Goal: Transaction & Acquisition: Register for event/course

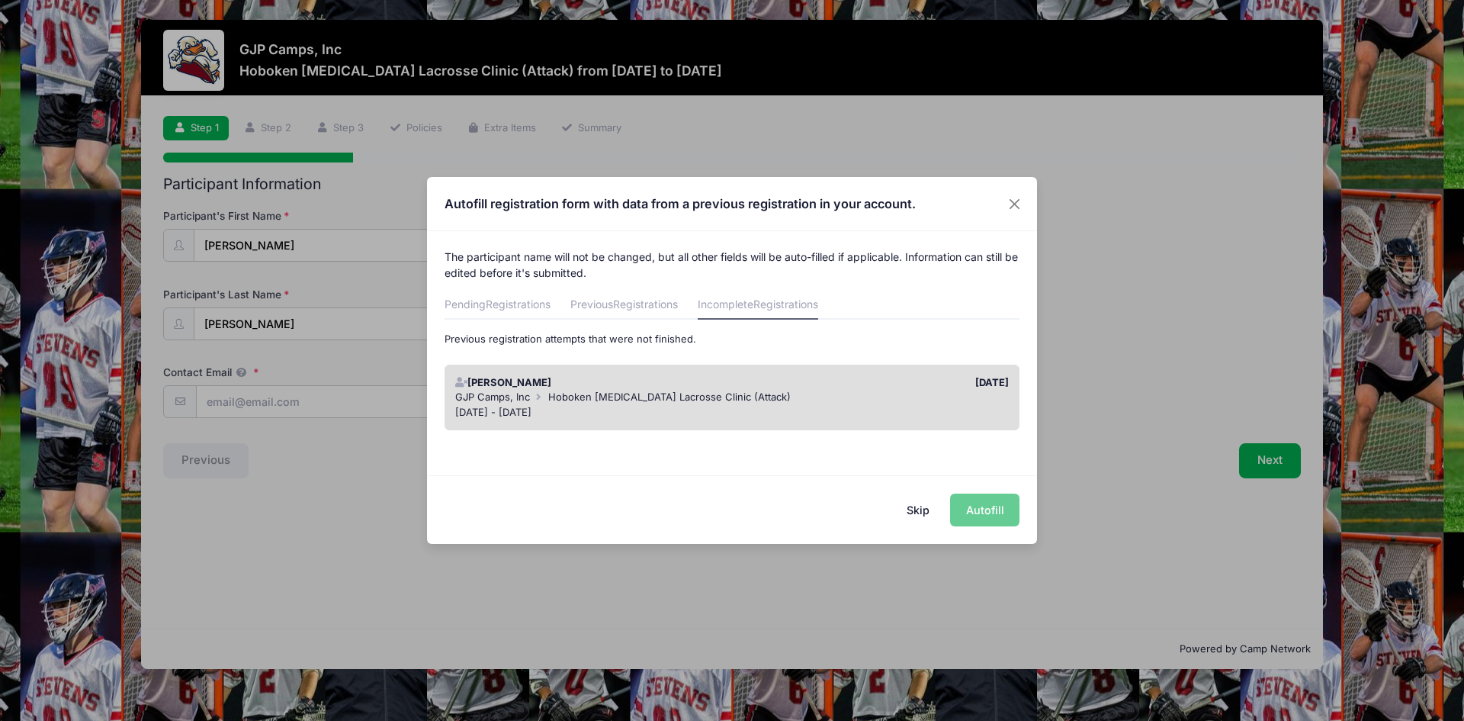
click at [987, 506] on div "Skip Autofill" at bounding box center [732, 509] width 610 height 68
click at [817, 407] on div "Nov 30 - Nov 30, 2025" at bounding box center [732, 412] width 554 height 15
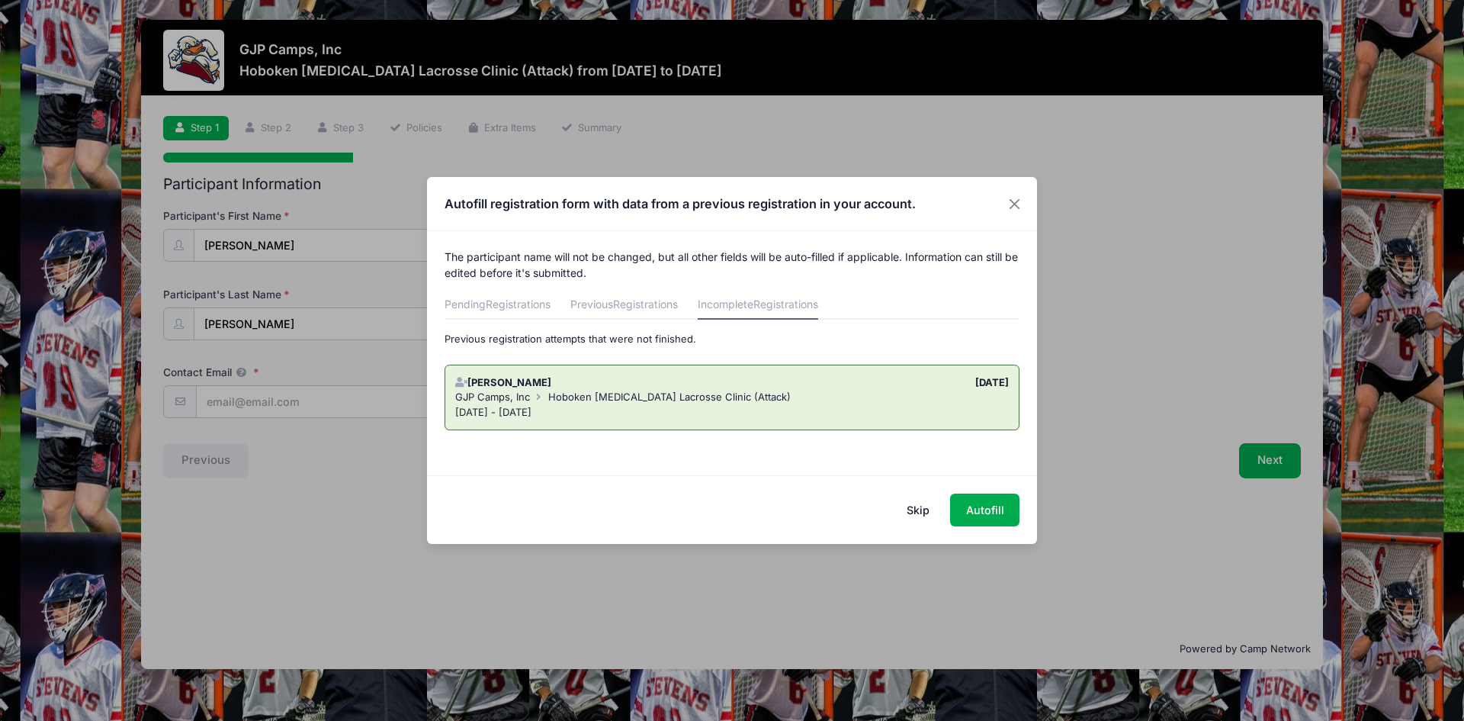
click at [817, 407] on div "Nov 30 - Nov 30, 2025" at bounding box center [732, 412] width 554 height 15
click at [992, 509] on button "Autofill" at bounding box center [984, 509] width 69 height 33
type input "[EMAIL_ADDRESS][DOMAIN_NAME]"
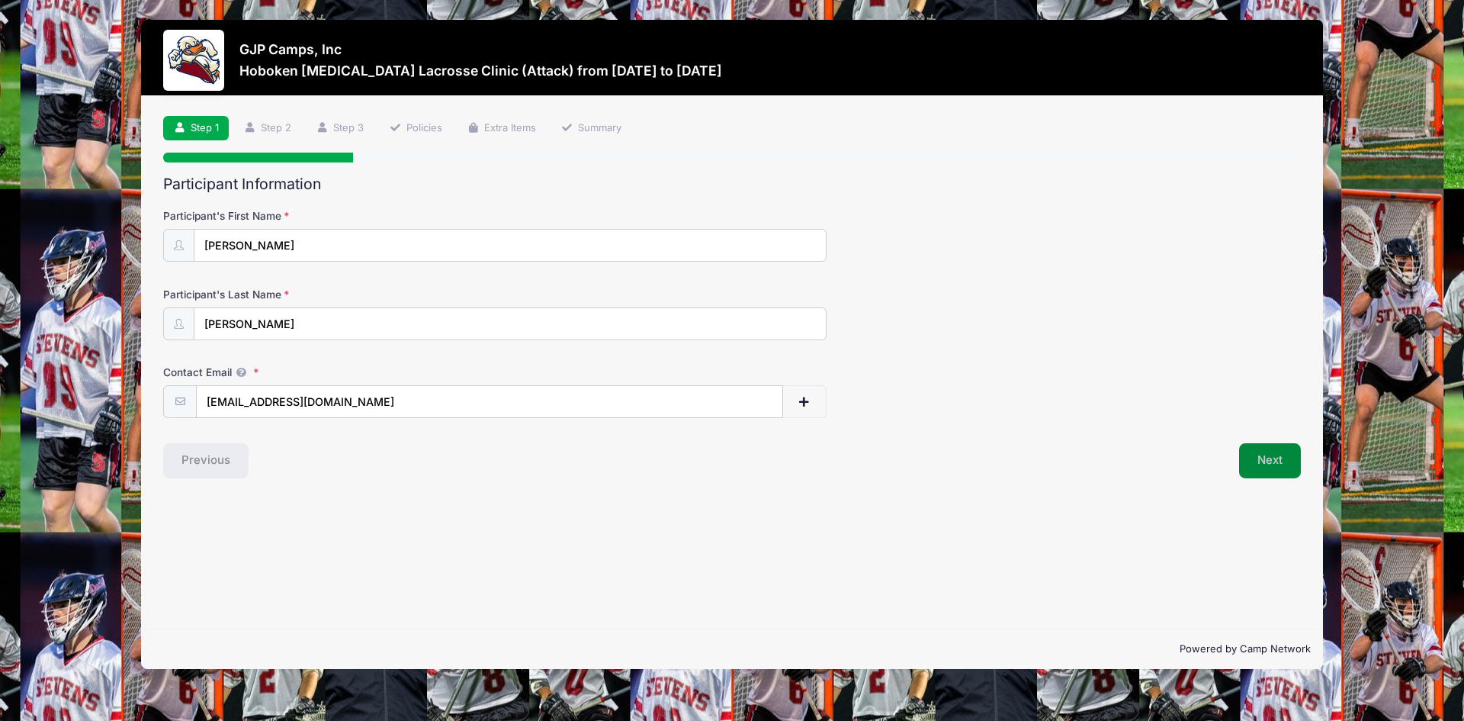
click at [1283, 467] on button "Next" at bounding box center [1270, 460] width 62 height 35
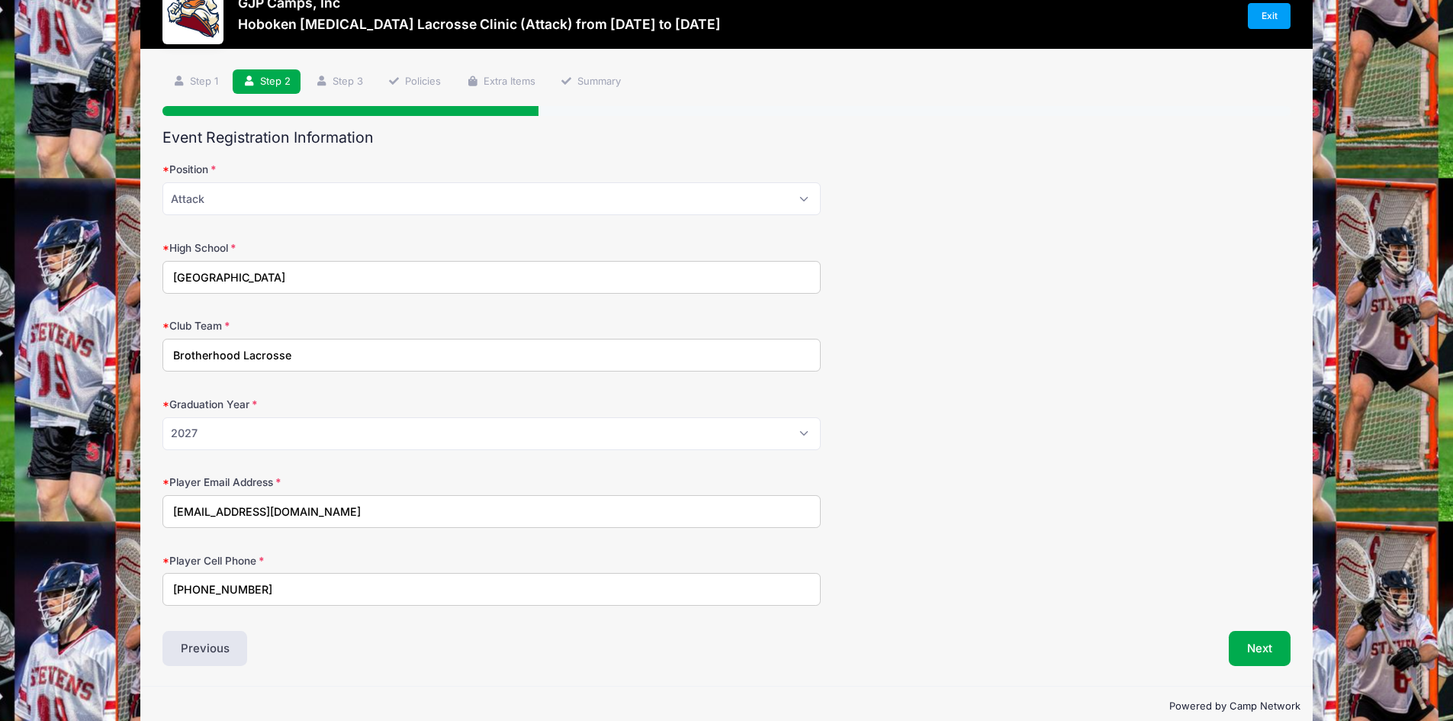
scroll to position [72, 0]
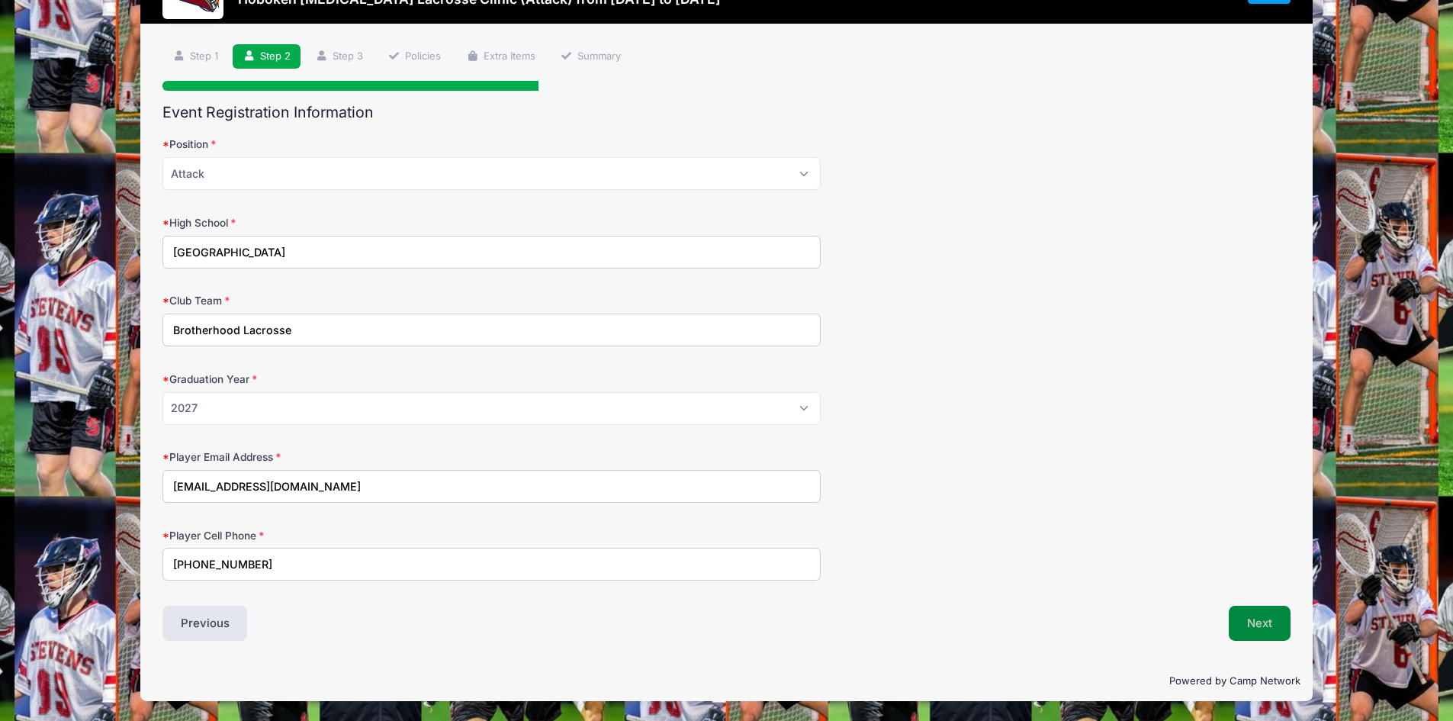
click at [1280, 627] on button "Next" at bounding box center [1259, 622] width 62 height 35
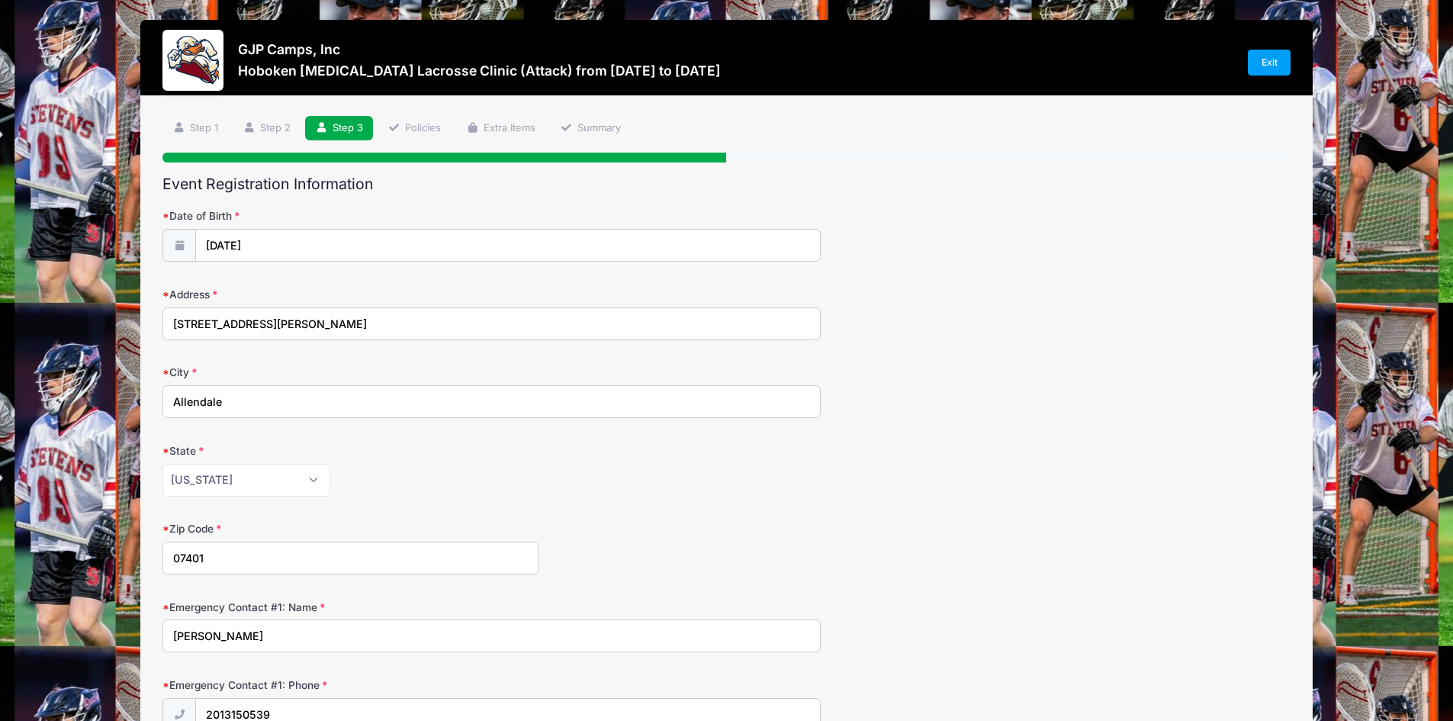
scroll to position [228, 0]
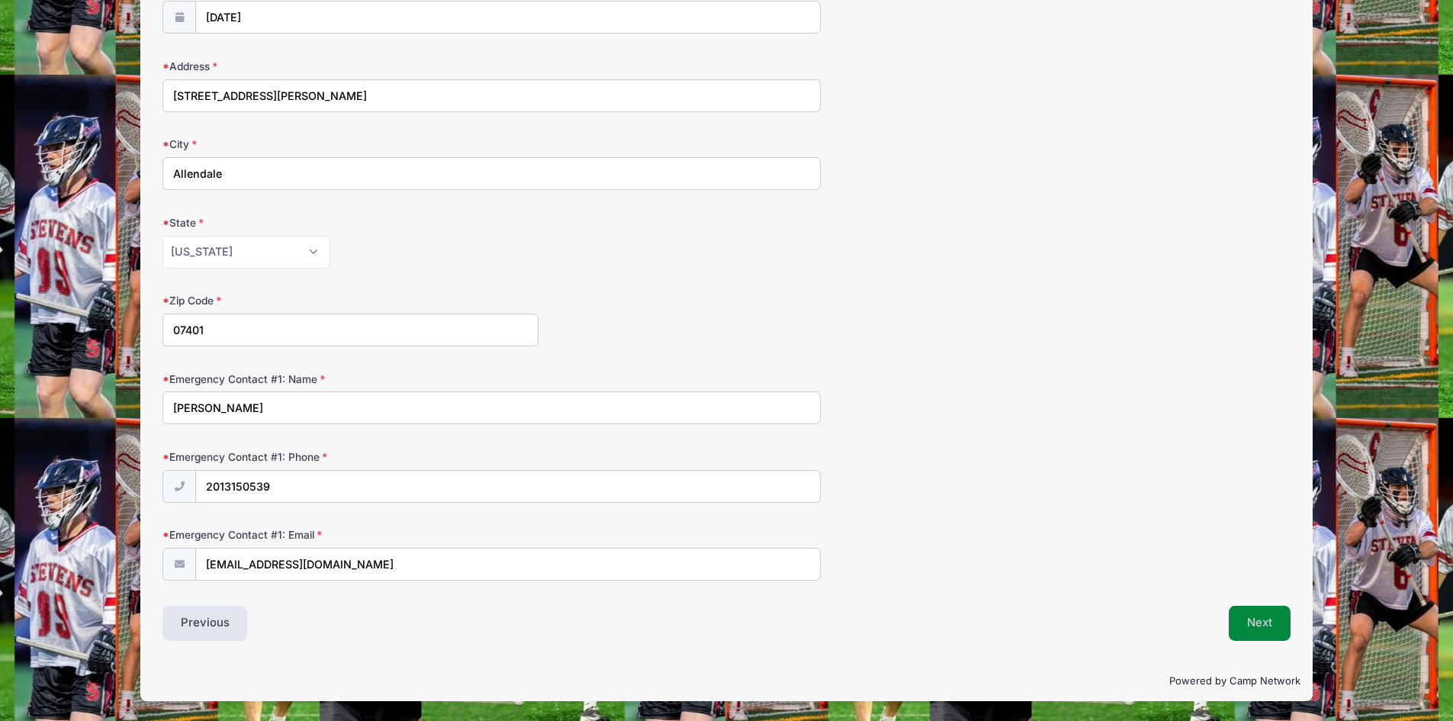
click at [1248, 625] on button "Next" at bounding box center [1259, 622] width 62 height 35
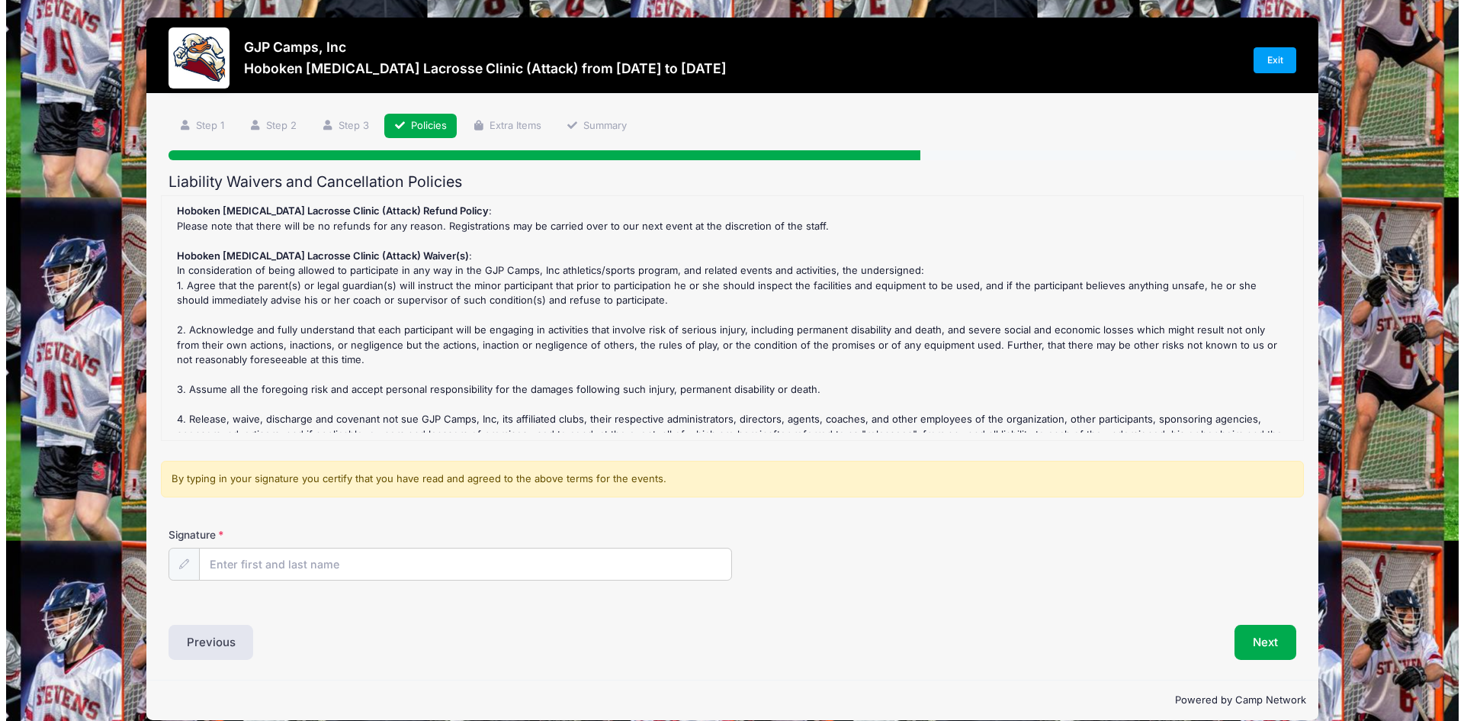
scroll to position [0, 0]
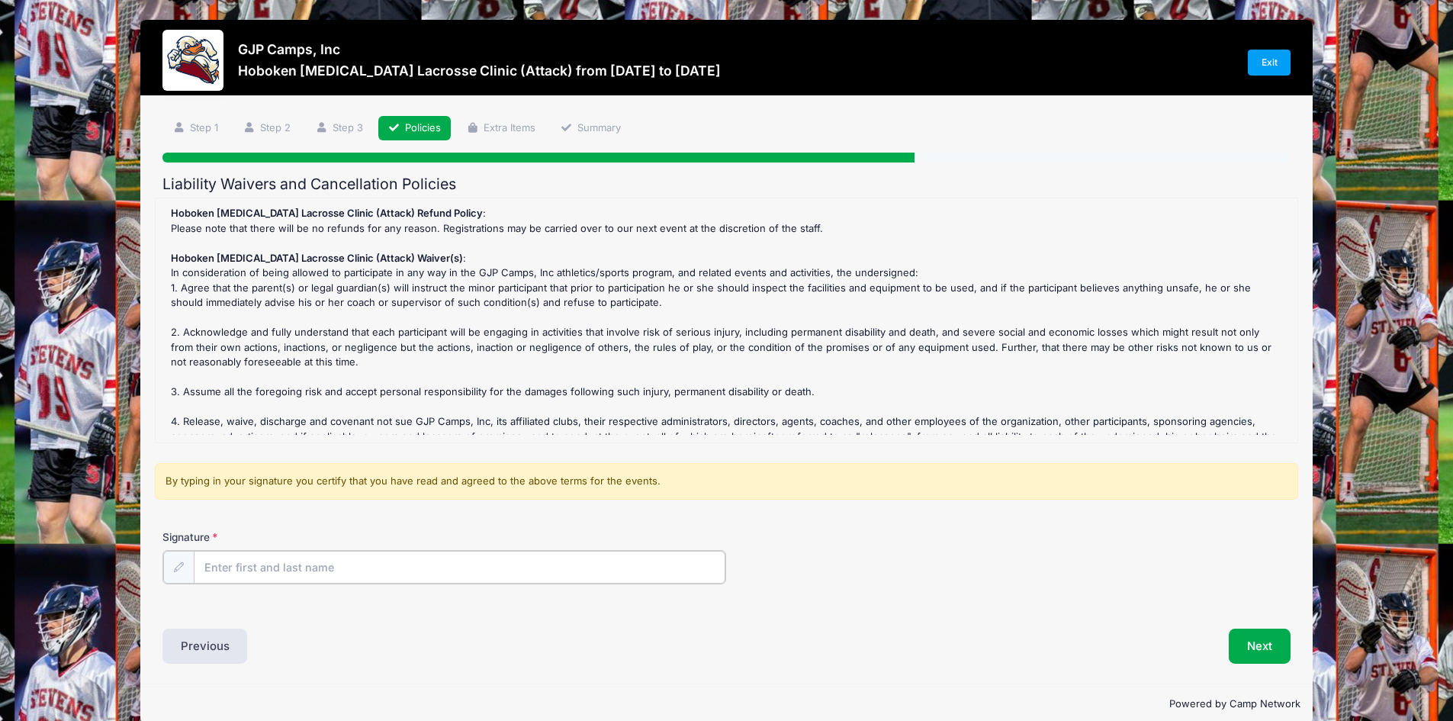
drag, startPoint x: 261, startPoint y: 576, endPoint x: 261, endPoint y: 567, distance: 8.4
click at [262, 575] on input "Signature" at bounding box center [460, 567] width 532 height 33
type input "Deborah Monagle"
click at [1266, 656] on button "Next" at bounding box center [1259, 644] width 62 height 35
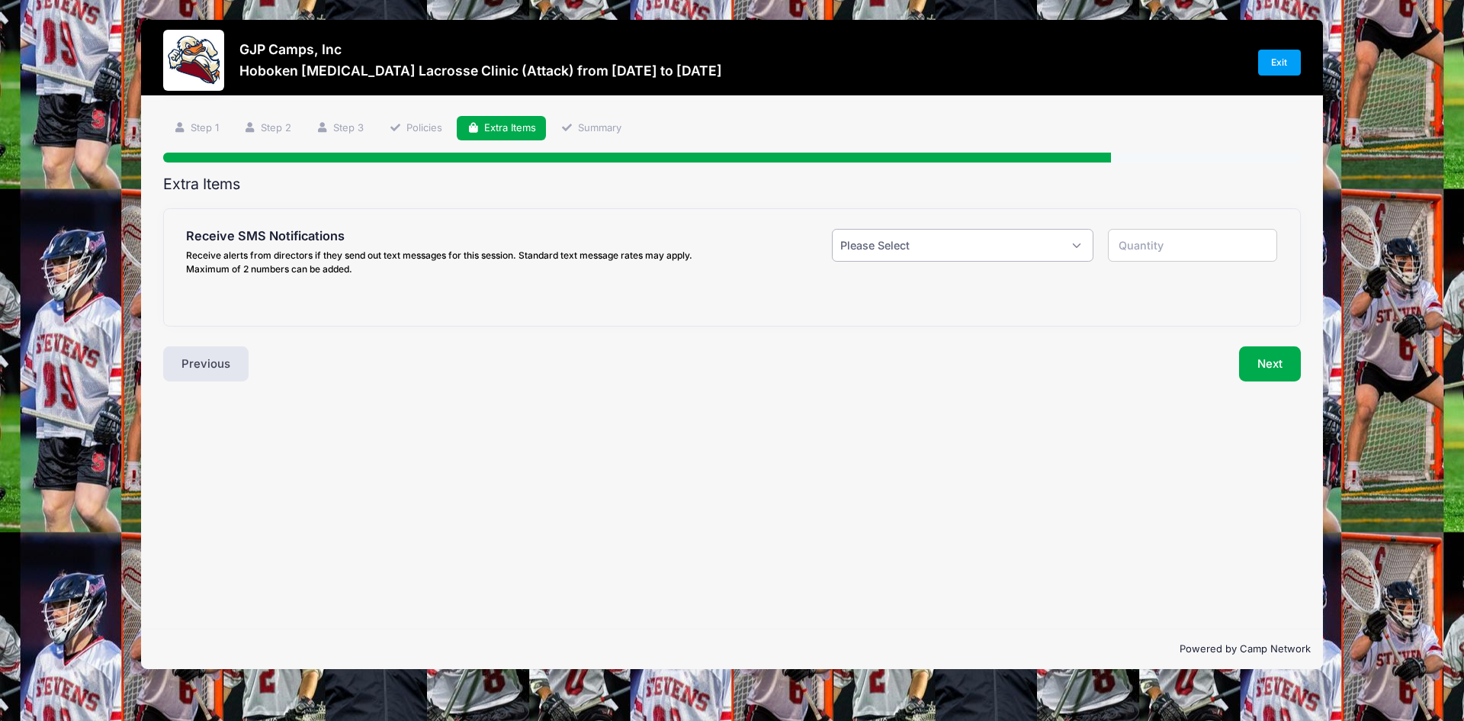
click at [1017, 246] on select "Please Select Yes ($0.00) No" at bounding box center [963, 245] width 262 height 33
select select "0"
click at [832, 229] on select "Please Select Yes ($0.00) No" at bounding box center [963, 245] width 262 height 33
type input "0"
click at [1000, 241] on select "Please Select Yes ($0.00) No" at bounding box center [963, 245] width 262 height 33
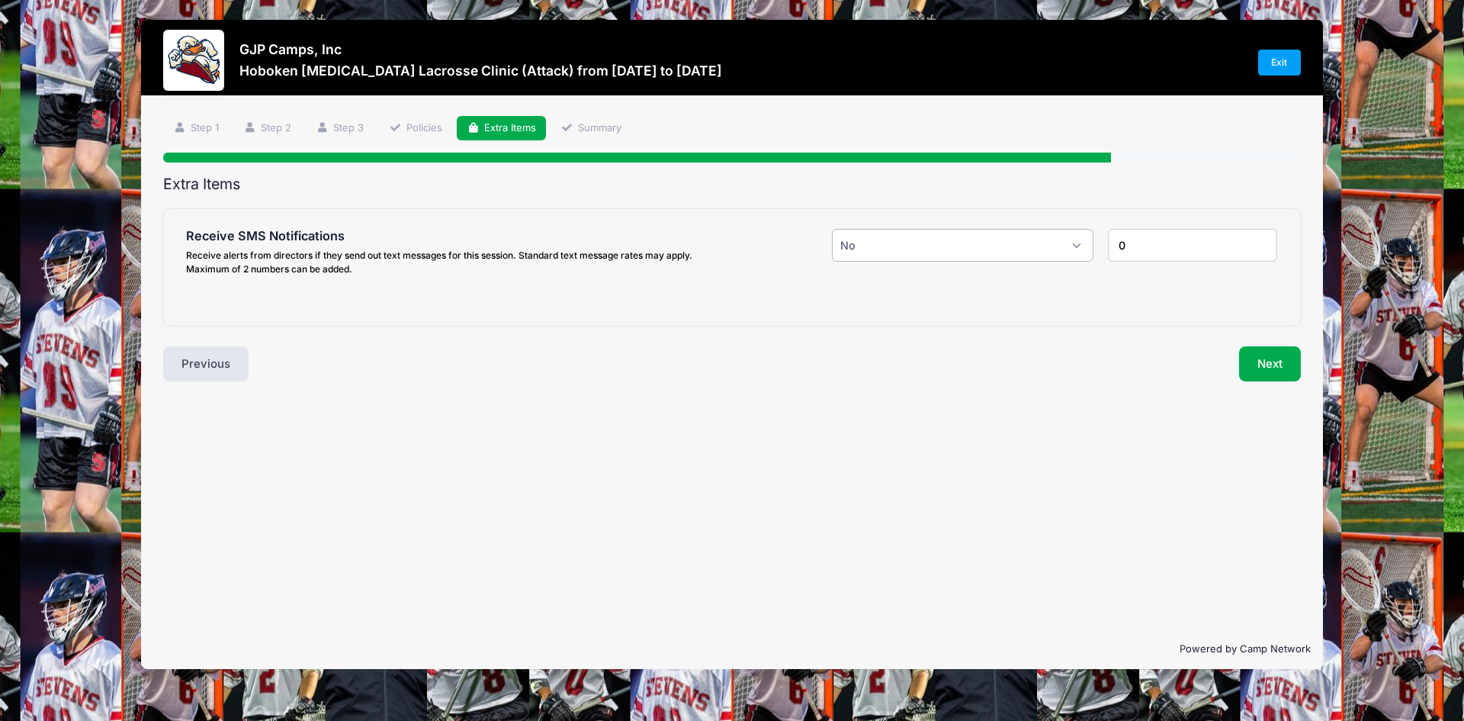
select select "1"
click at [832, 229] on select "Please Select Yes ($0.00) No" at bounding box center [963, 245] width 262 height 33
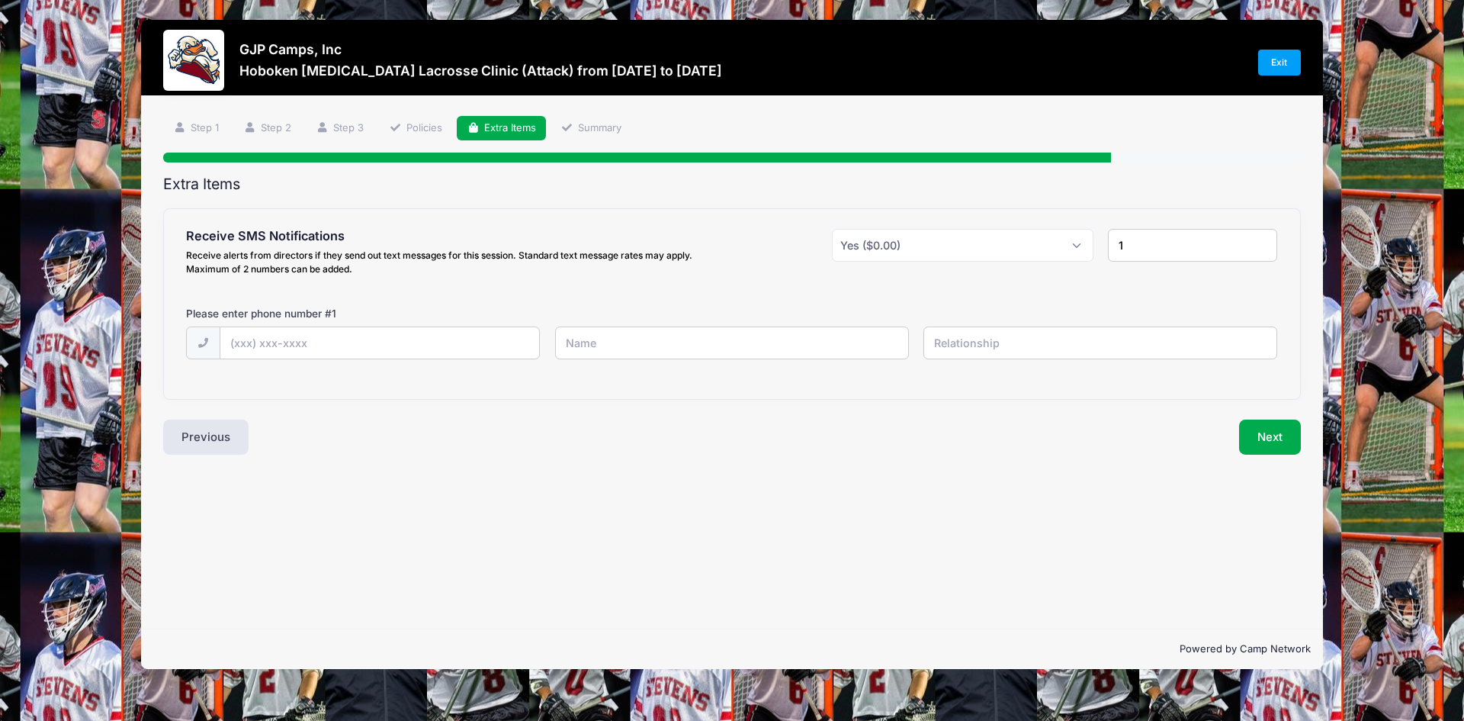
click at [1189, 245] on input "1" at bounding box center [1192, 245] width 169 height 33
type input "2"
click at [1261, 240] on input "2" at bounding box center [1192, 245] width 169 height 33
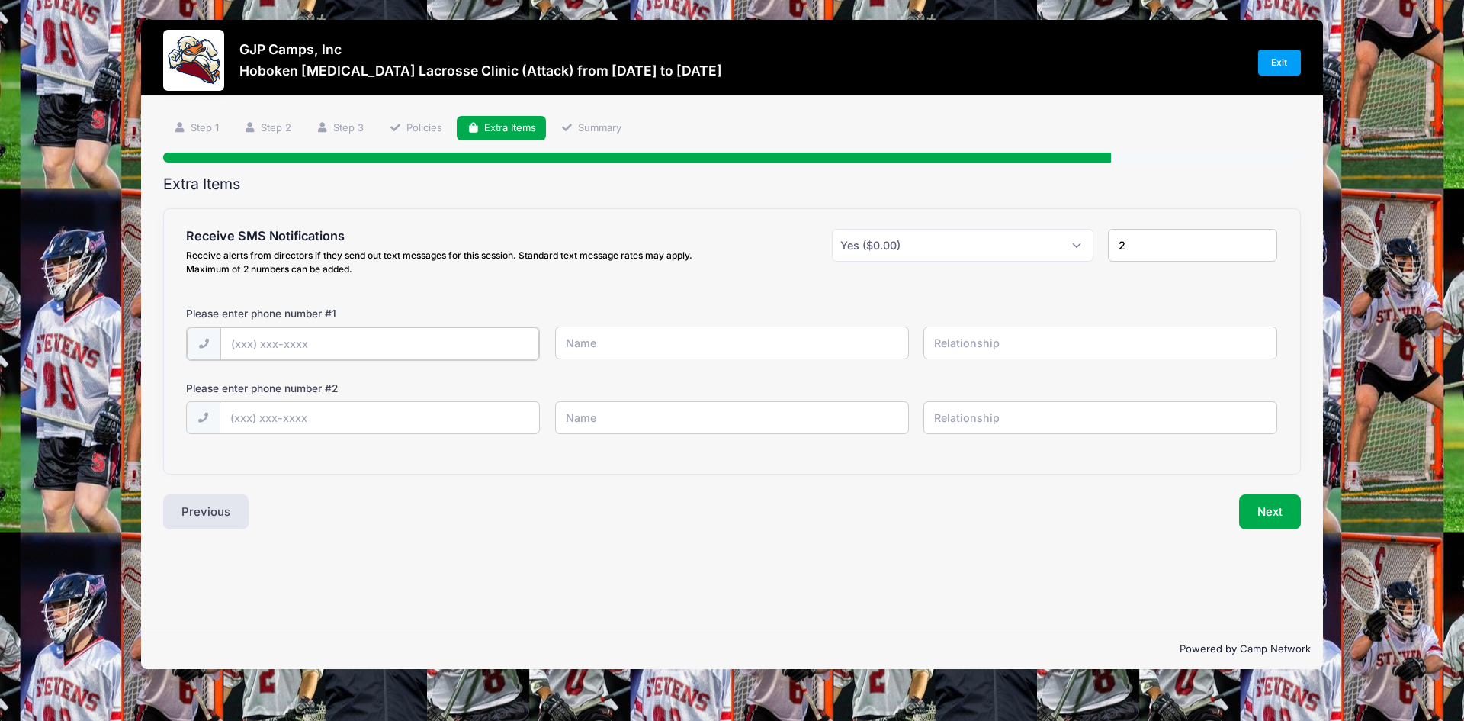
click at [487, 341] on input "text" at bounding box center [380, 343] width 320 height 33
type input "(201) 315-0539"
type input "Deb Monagle"
type input "Mom"
click at [360, 414] on input "(201) 695-3033" at bounding box center [380, 416] width 320 height 33
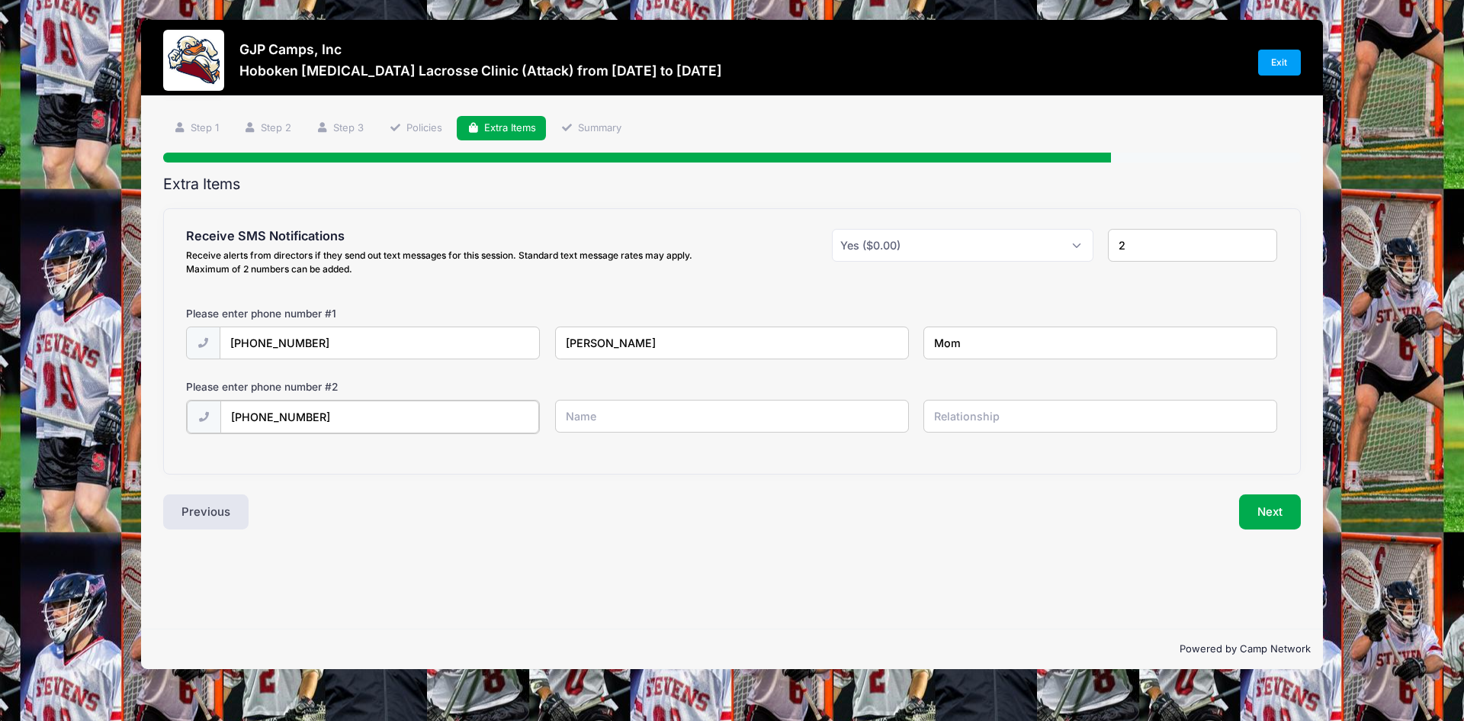
type input "(201) 675-3303"
click at [785, 403] on input "text" at bounding box center [732, 416] width 354 height 33
type input "Brendan Monagle"
type input "Player"
click at [1269, 503] on button "Next" at bounding box center [1270, 510] width 62 height 35
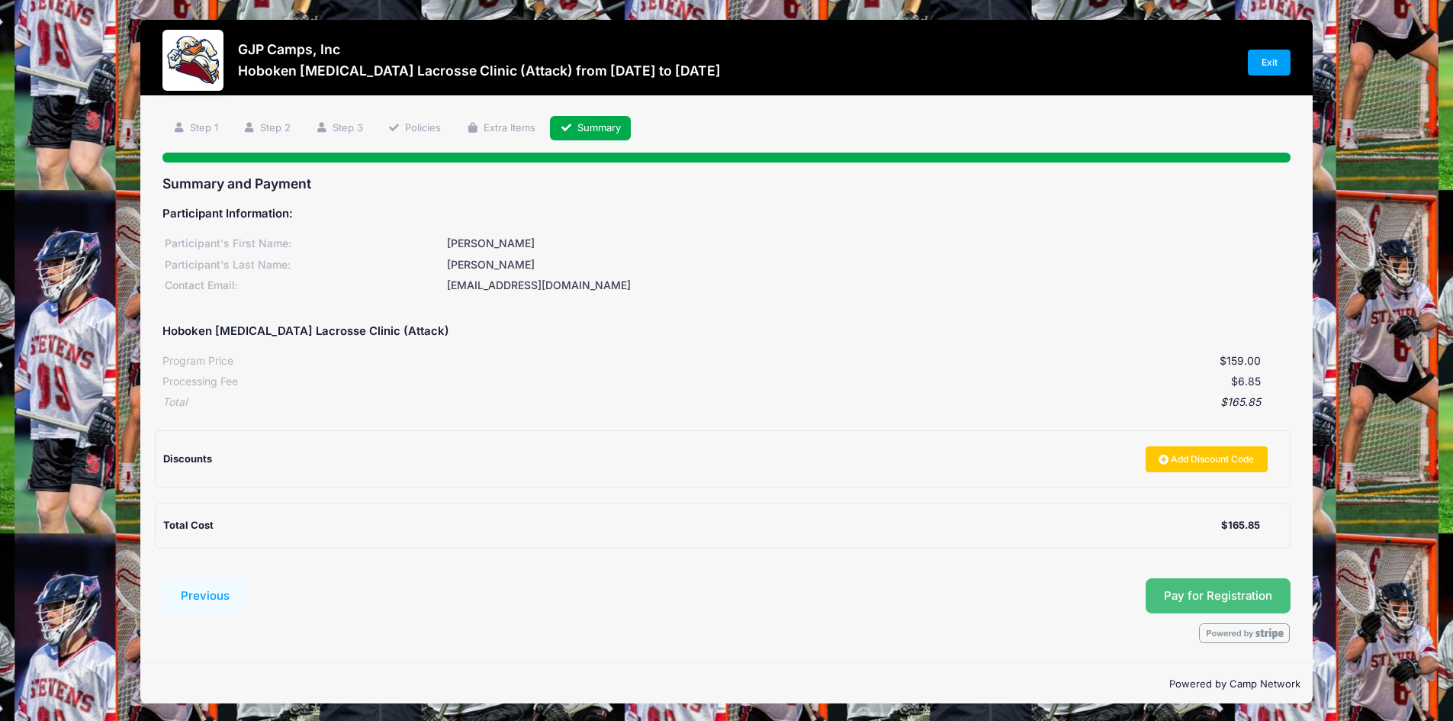
click at [1230, 599] on button "Pay for Registration" at bounding box center [1217, 595] width 145 height 35
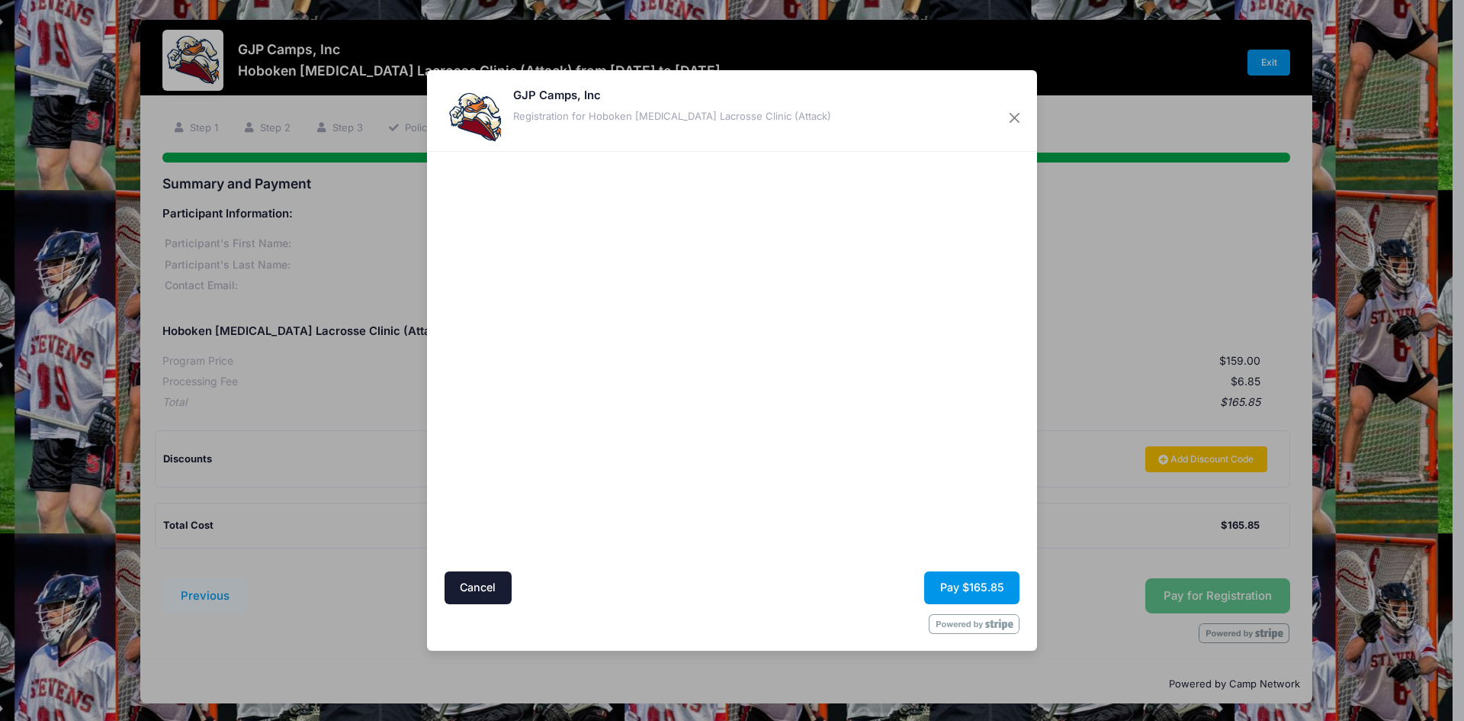
click at [962, 589] on button "Pay $165.85" at bounding box center [971, 587] width 95 height 33
